Goal: Navigation & Orientation: Locate item on page

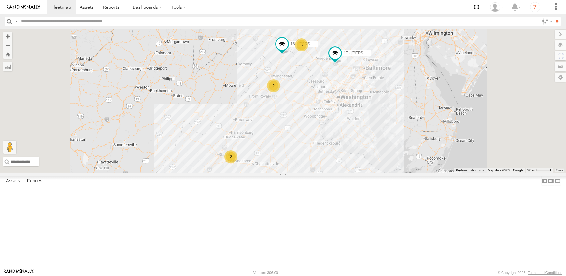
click at [563, 44] on label at bounding box center [560, 44] width 11 height 9
click at [0, 0] on span "Overlays" at bounding box center [0, 0] width 0 height 0
click at [0, 0] on span "Traffic" at bounding box center [0, 0] width 0 height 0
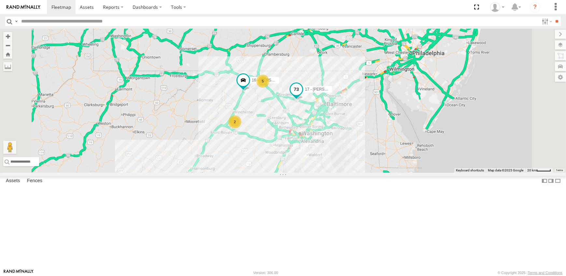
drag, startPoint x: 418, startPoint y: 96, endPoint x: 378, endPoint y: 134, distance: 54.8
click at [302, 95] on span at bounding box center [297, 89] width 12 height 12
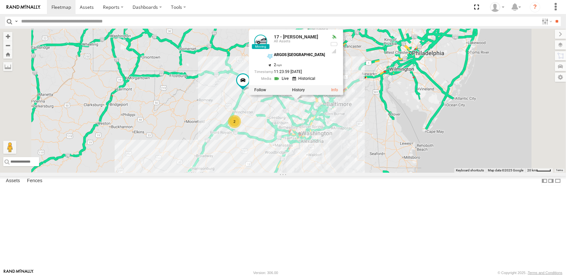
click at [430, 173] on div "2 2 17 - [PERSON_NAME] 5 16 - [PERSON_NAME] 17 - [PERSON_NAME] ARGOS MARTINSBUR…" at bounding box center [283, 101] width 566 height 144
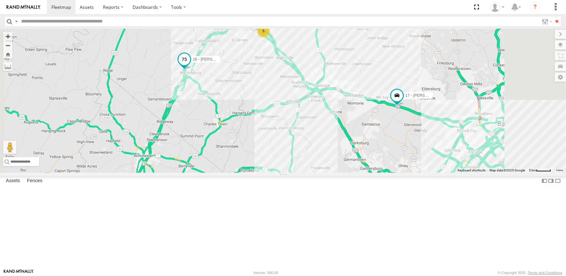
click at [190, 65] on span at bounding box center [185, 59] width 12 height 12
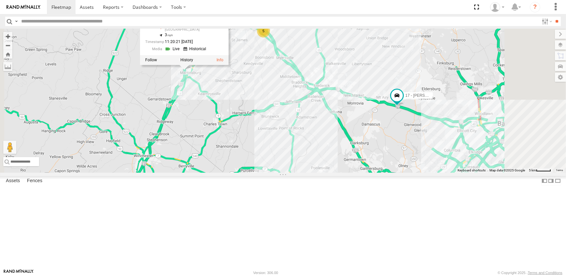
click at [311, 149] on div "17 - [PERSON_NAME] 16 - [PERSON_NAME] 19 - [PERSON_NAME] 14 - [PERSON_NAME] 5 1…" at bounding box center [283, 101] width 566 height 144
